Goal: Check status: Check status

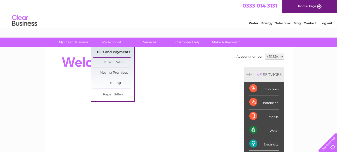
click at [113, 50] on link "Bills and Payments" at bounding box center [113, 52] width 41 height 10
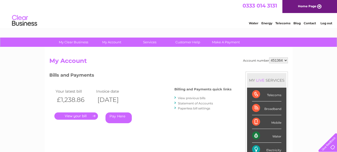
click at [87, 114] on link "." at bounding box center [76, 116] width 44 height 7
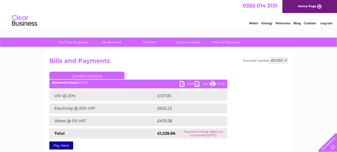
scroll to position [25, 0]
